Goal: Task Accomplishment & Management: Use online tool/utility

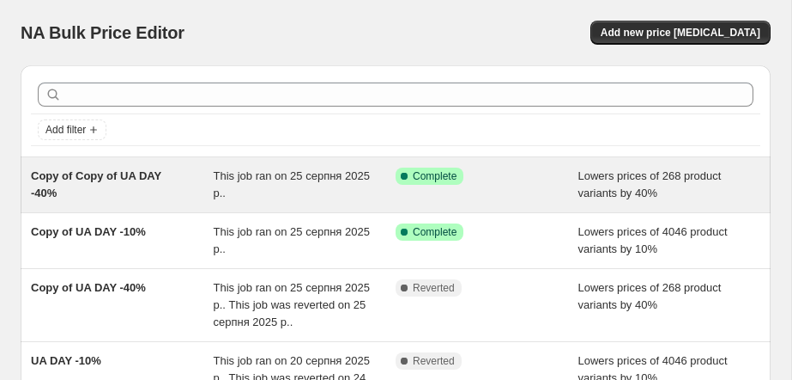
click at [153, 201] on div "Copy of Copy of UA DAY -40%" at bounding box center [122, 184] width 183 height 34
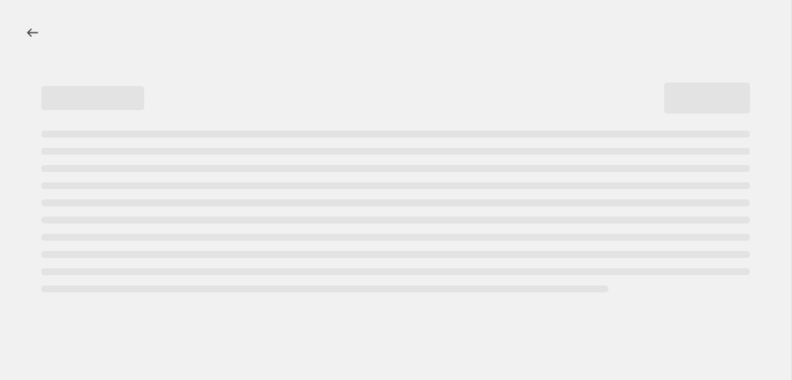
select select "percentage"
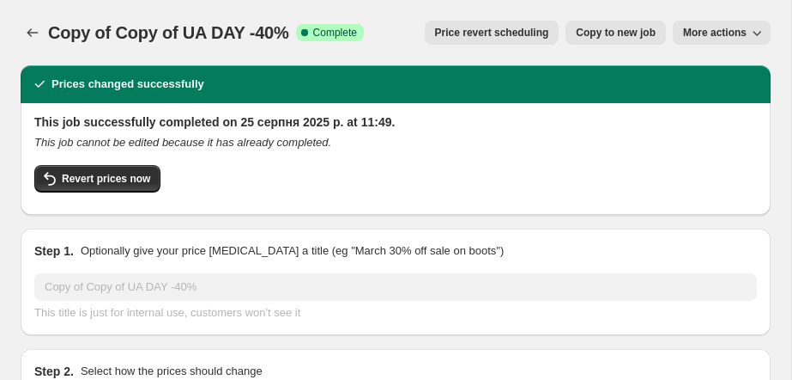
select select "collection"
click at [94, 191] on button "Revert prices now" at bounding box center [97, 178] width 126 height 27
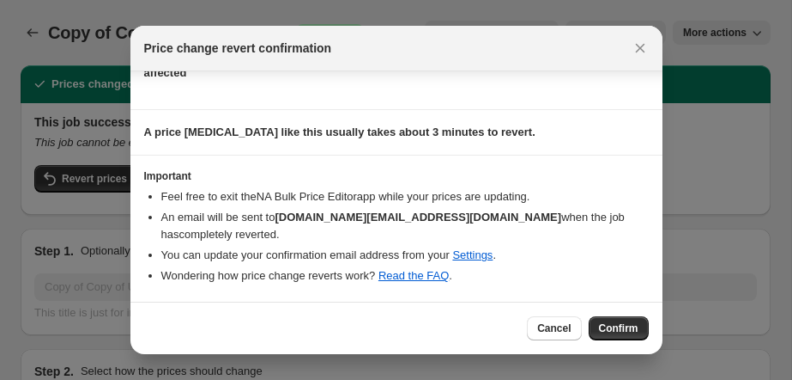
scroll to position [112, 0]
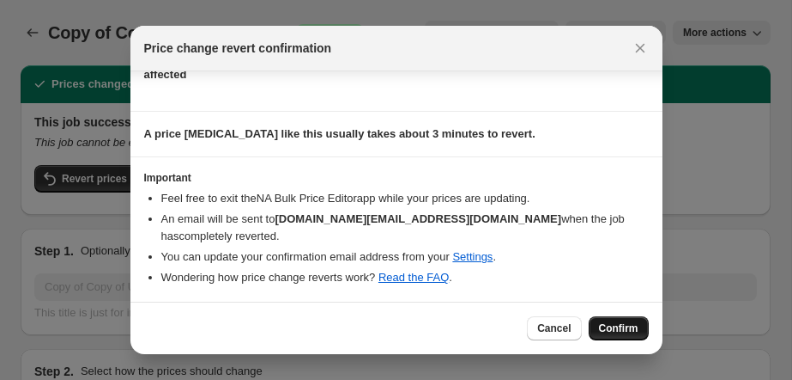
click at [612, 323] on span "Confirm" at bounding box center [618, 328] width 39 height 14
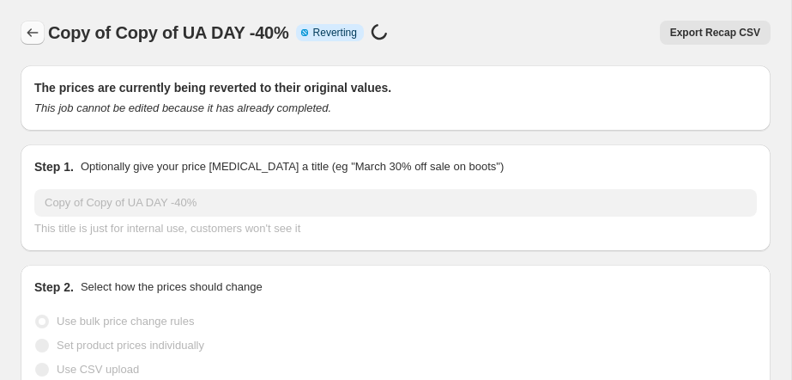
click at [31, 40] on icon "Price change jobs" at bounding box center [32, 32] width 17 height 17
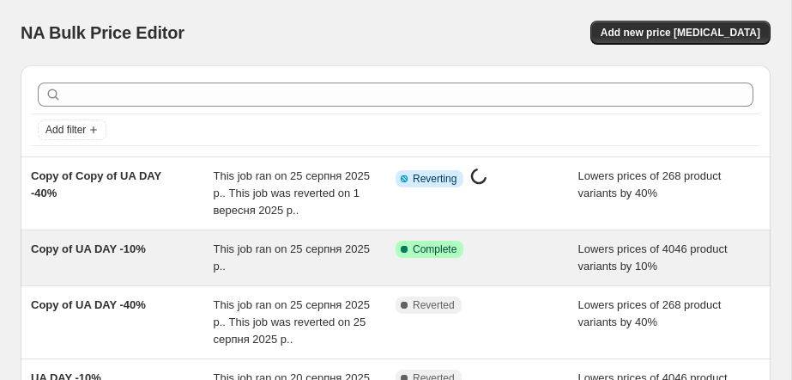
click at [166, 252] on div "Copy of UA DAY -10% This job ran on 25 серпня 2025 р.. Success Complete Complet…" at bounding box center [396, 257] width 750 height 55
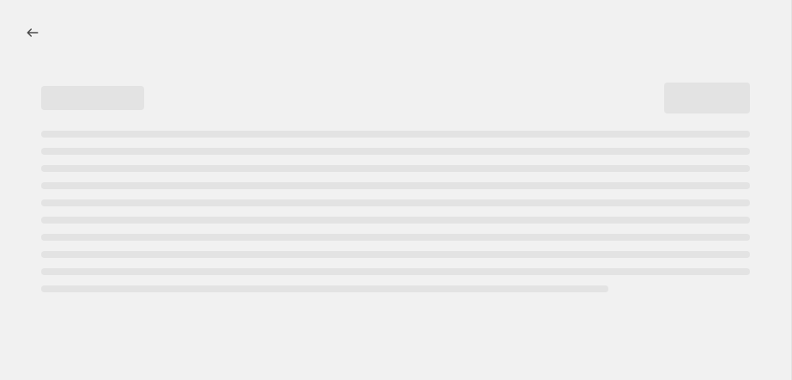
select select "percentage"
select select "collection"
select select "not_equal"
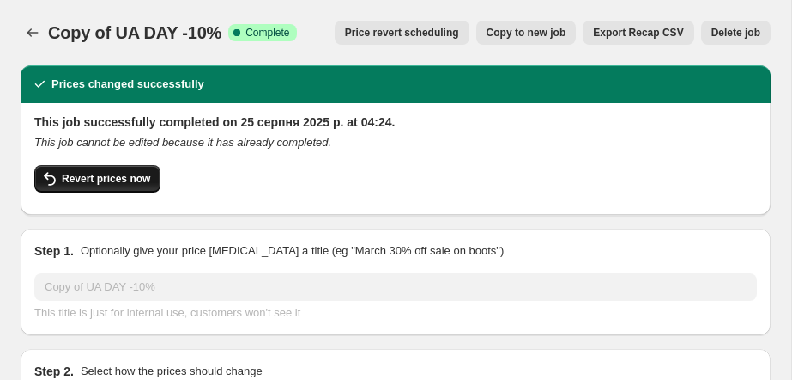
click at [105, 185] on span "Revert prices now" at bounding box center [106, 179] width 88 height 14
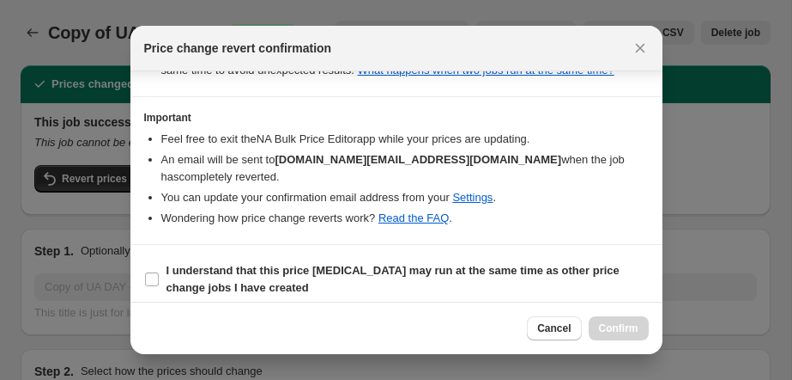
scroll to position [288, 0]
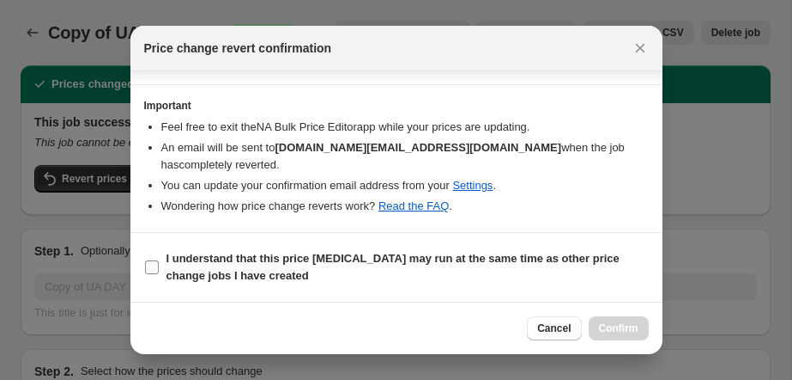
click at [258, 280] on b "I understand that this price [MEDICAL_DATA] may run at the same time as other p…" at bounding box center [393, 267] width 453 height 30
click at [159, 274] on input "I understand that this price [MEDICAL_DATA] may run at the same time as other p…" at bounding box center [152, 267] width 14 height 14
checkbox input "true"
click at [605, 333] on span "Confirm" at bounding box center [618, 328] width 39 height 14
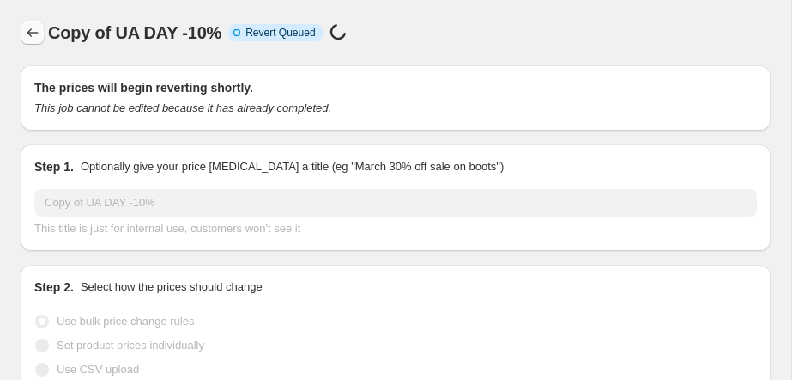
click at [36, 37] on icon "Price change jobs" at bounding box center [32, 32] width 17 height 17
